Goal: Answer question/provide support: Share knowledge or assist other users

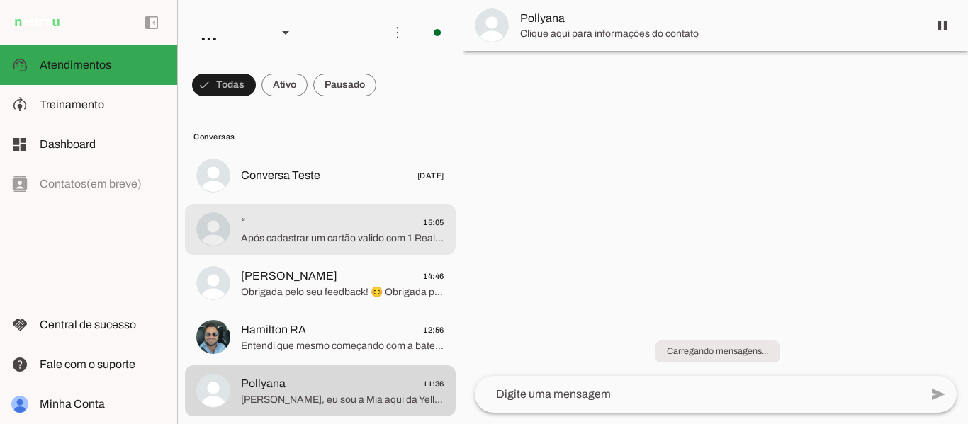
click at [316, 244] on span "Após cadastrar um cartão valido com 1 Real de limite para validação, poderá ini…" at bounding box center [342, 239] width 203 height 14
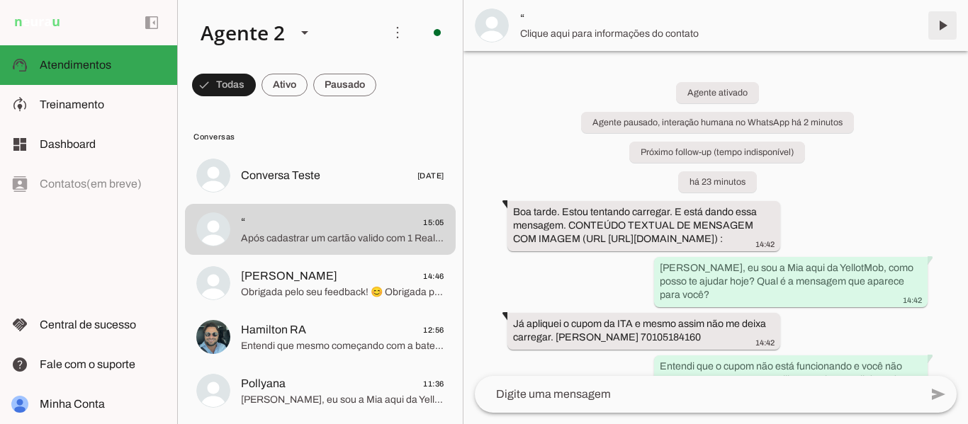
click at [938, 22] on span at bounding box center [942, 26] width 34 height 34
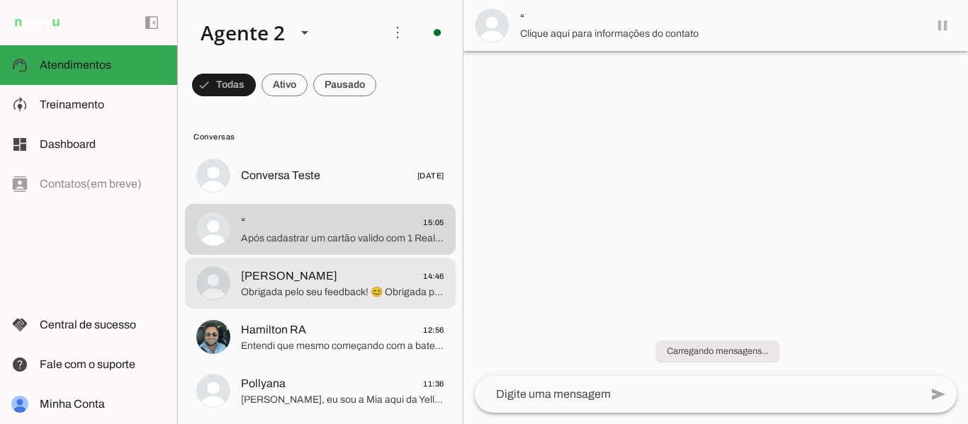
click at [360, 286] on span "Obrigada pelo seu feedback! 😊 Obrigada por falar com a gente. Qualquer coisa, é…" at bounding box center [342, 293] width 203 height 14
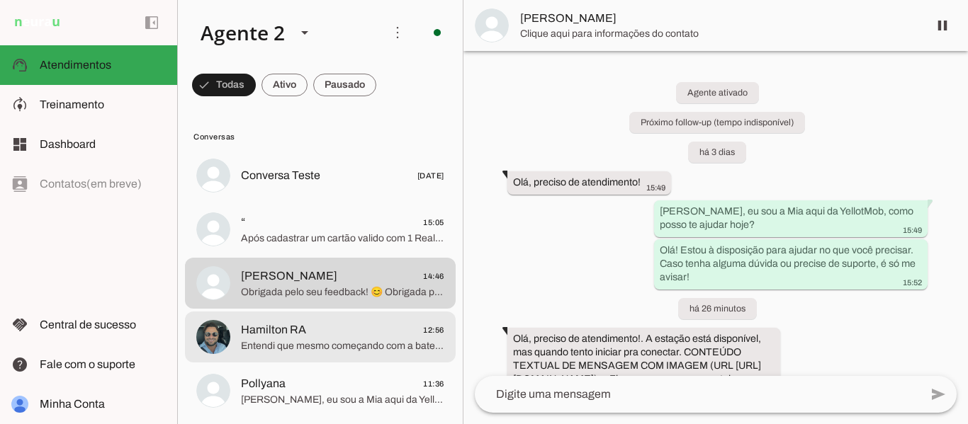
click at [337, 334] on span "Hamilton RA 12:56" at bounding box center [342, 331] width 203 height 18
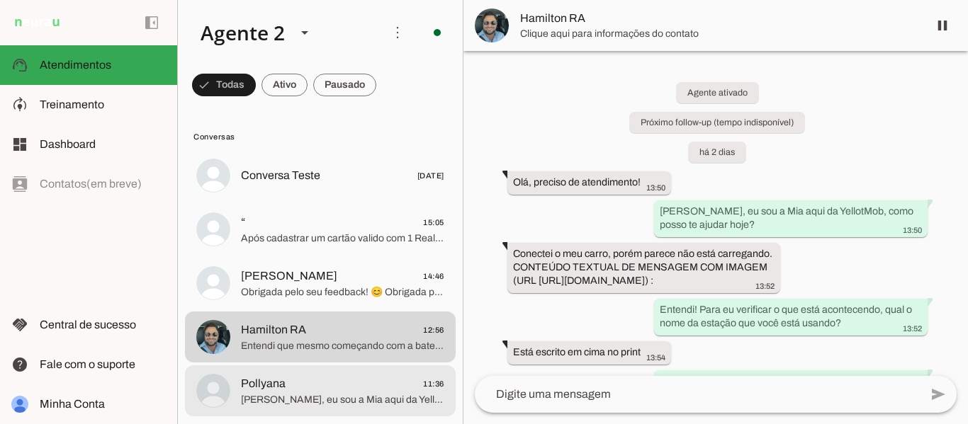
click at [324, 380] on span "Pollyana 11:36" at bounding box center [342, 385] width 203 height 18
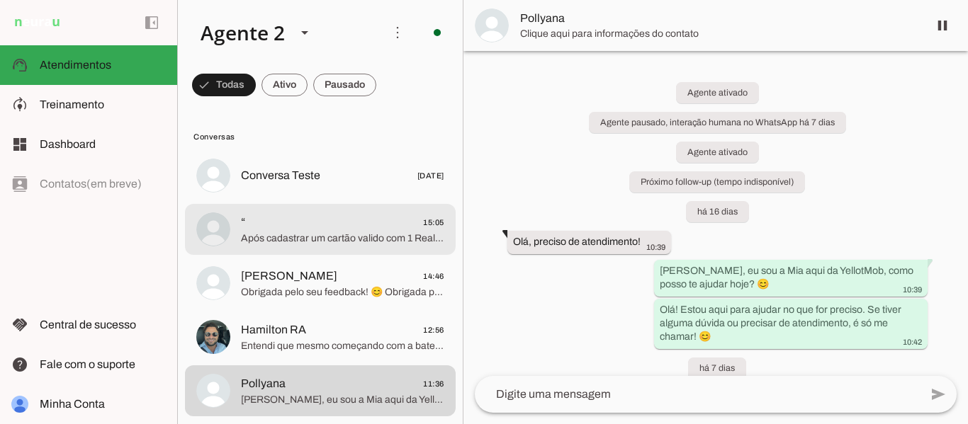
click at [303, 242] on span "Após cadastrar um cartão valido com 1 Real de limite para validação, poderá ini…" at bounding box center [342, 239] width 203 height 14
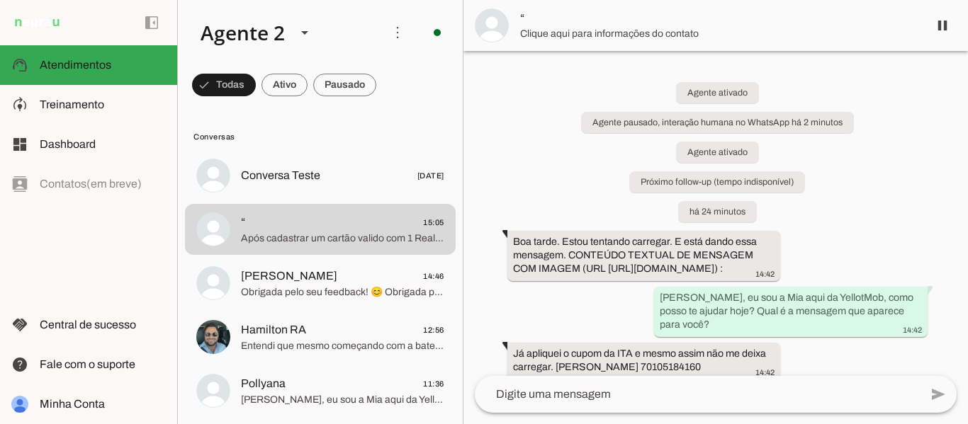
scroll to position [1667, 0]
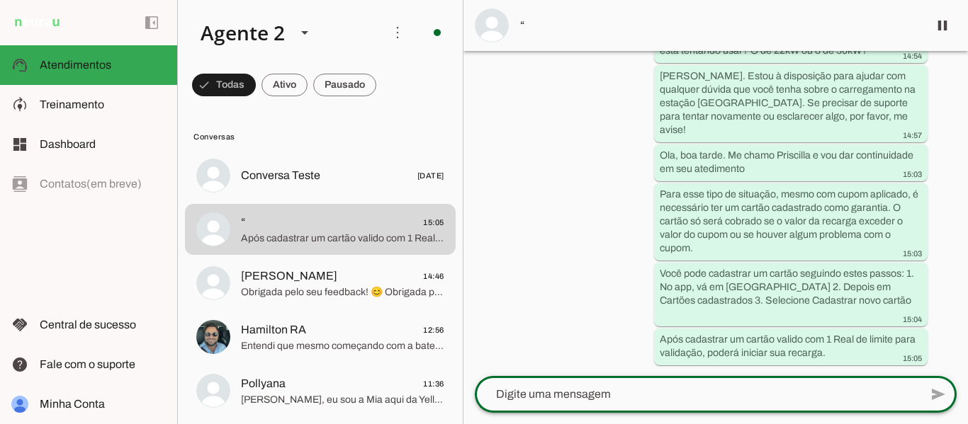
click at [532, 400] on textarea at bounding box center [697, 394] width 445 height 17
type textarea "Obrigada por falar com a gente. Qualquer coisa, é só chamar!"
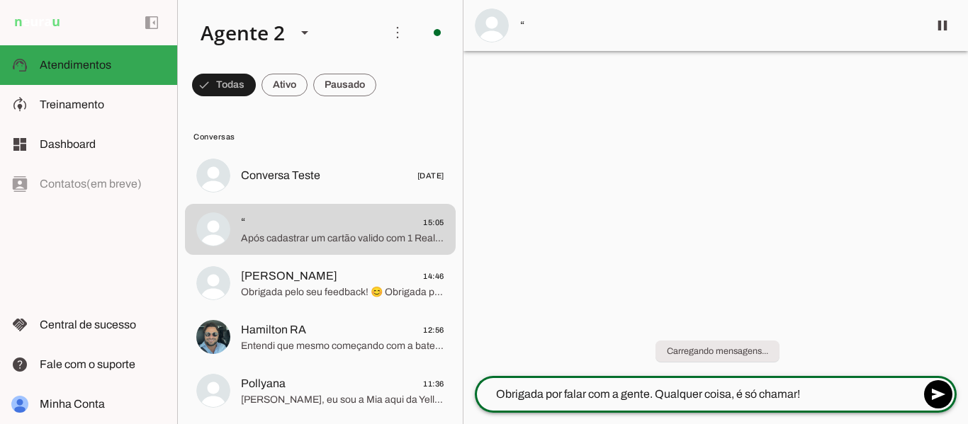
scroll to position [0, 0]
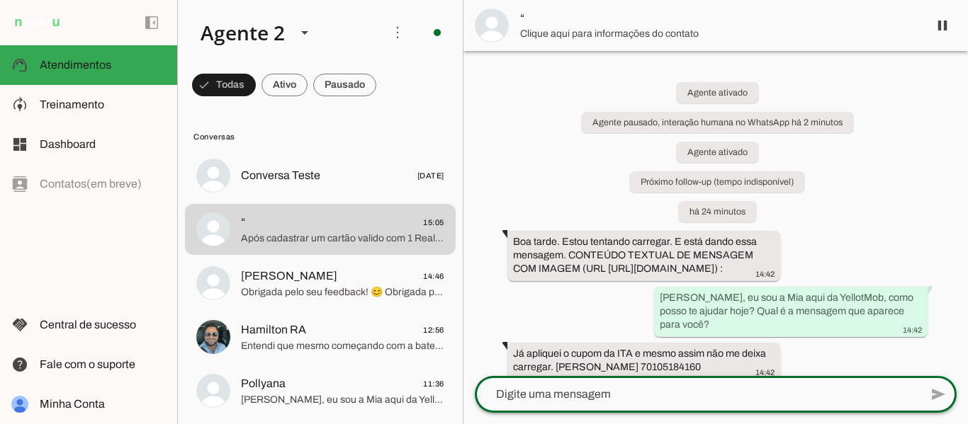
drag, startPoint x: 965, startPoint y: 89, endPoint x: 954, endPoint y: 261, distance: 172.6
click at [954, 261] on chat-widget "pause O agente está respondendo mensagens. Caso novas mensagens sejam enviadas …" at bounding box center [715, 212] width 505 height 424
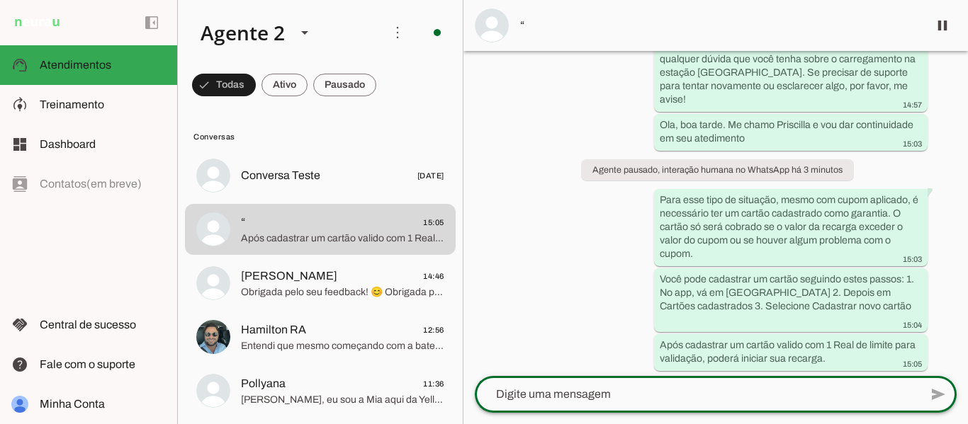
scroll to position [1722, 0]
